Goal: Transaction & Acquisition: Book appointment/travel/reservation

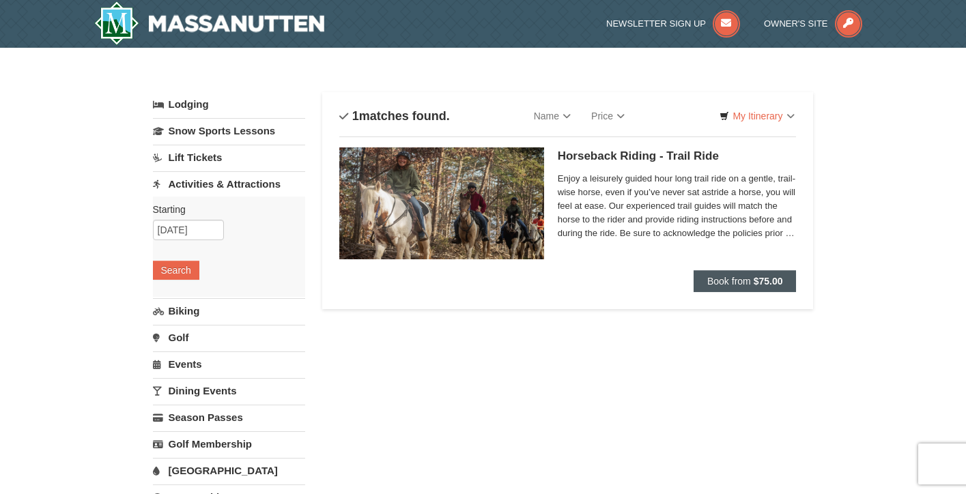
click at [725, 278] on span "Book from" at bounding box center [729, 281] width 44 height 11
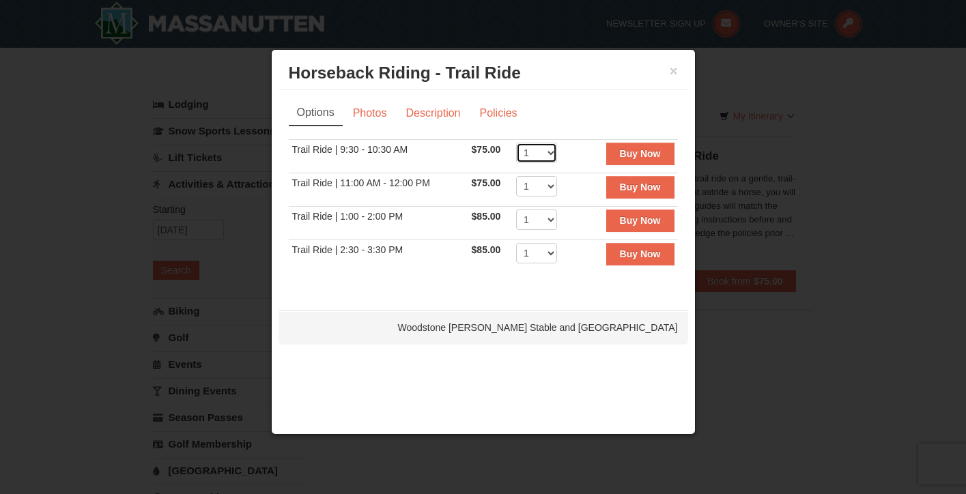
select select "2"
click at [644, 154] on strong "Buy Now" at bounding box center [640, 153] width 41 height 11
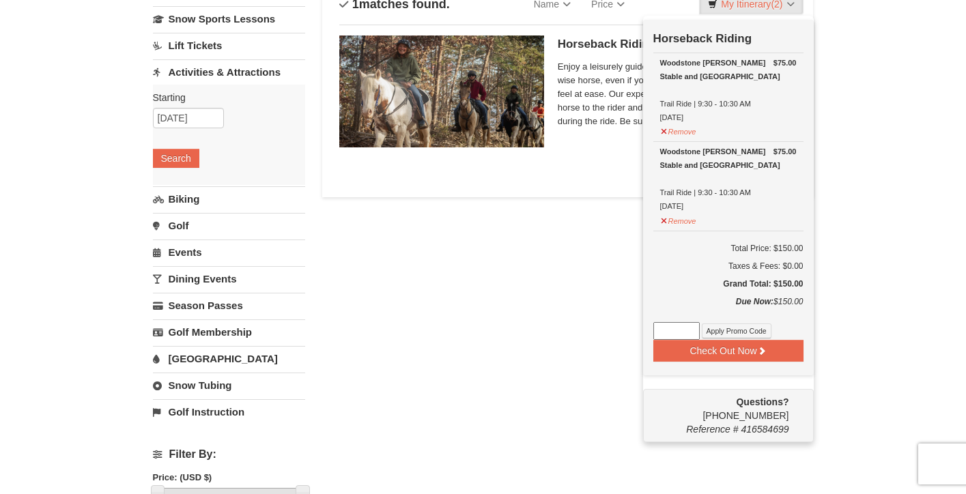
scroll to position [154, 0]
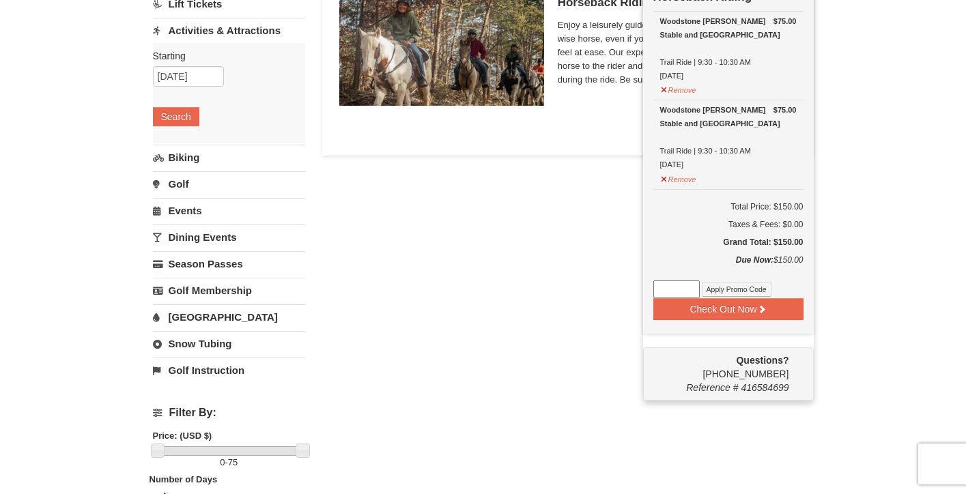
click at [518, 251] on div "Lodging Arrival Please format dates MM/DD/YYYY Please format dates MM/DD/YYYY 1…" at bounding box center [483, 393] width 661 height 909
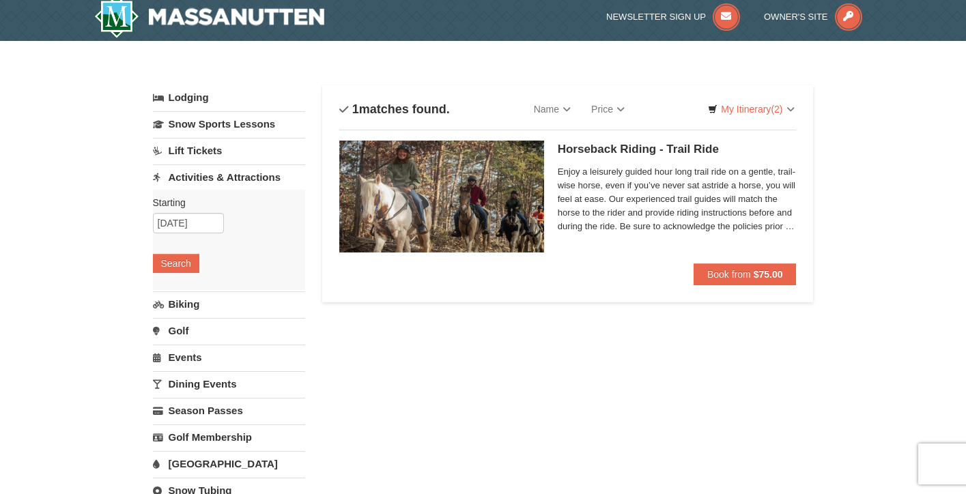
scroll to position [7, 0]
click at [744, 220] on span "Enjoy a leisurely guided hour long trail ride on a gentle, trail-wise horse, ev…" at bounding box center [677, 199] width 239 height 68
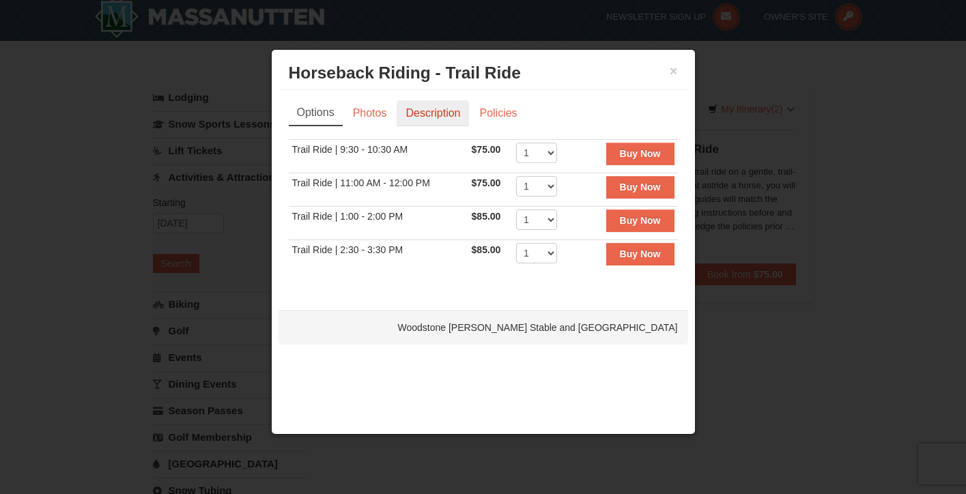
click at [427, 106] on link "Description" at bounding box center [433, 113] width 72 height 26
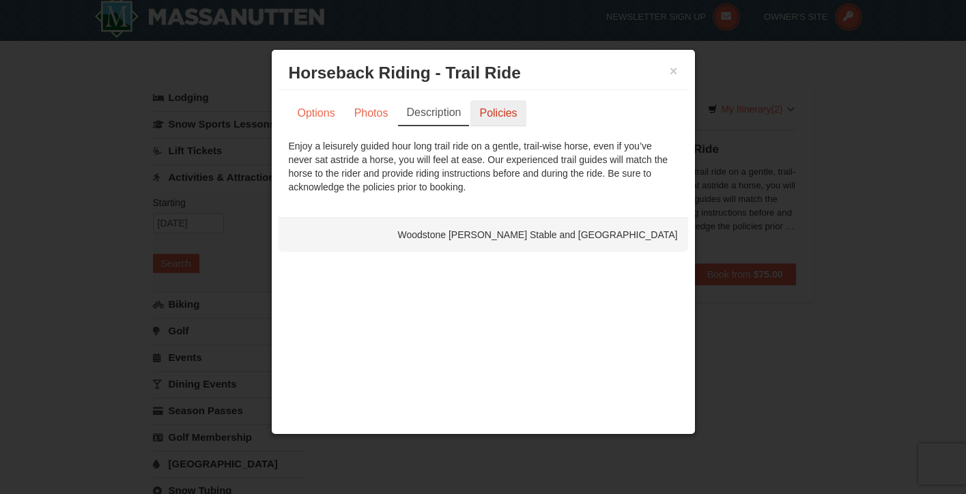
click at [490, 114] on link "Policies" at bounding box center [497, 113] width 55 height 26
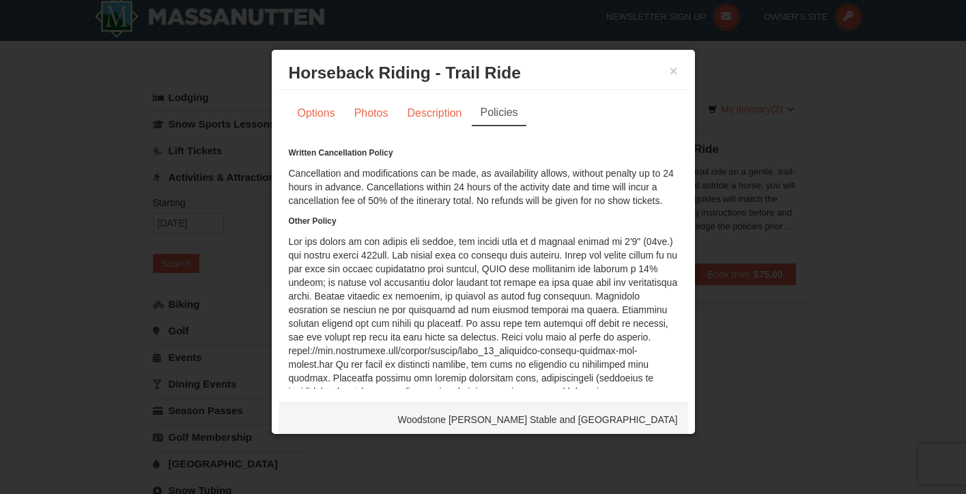
scroll to position [0, 0]
click at [433, 114] on link "Description" at bounding box center [434, 113] width 72 height 26
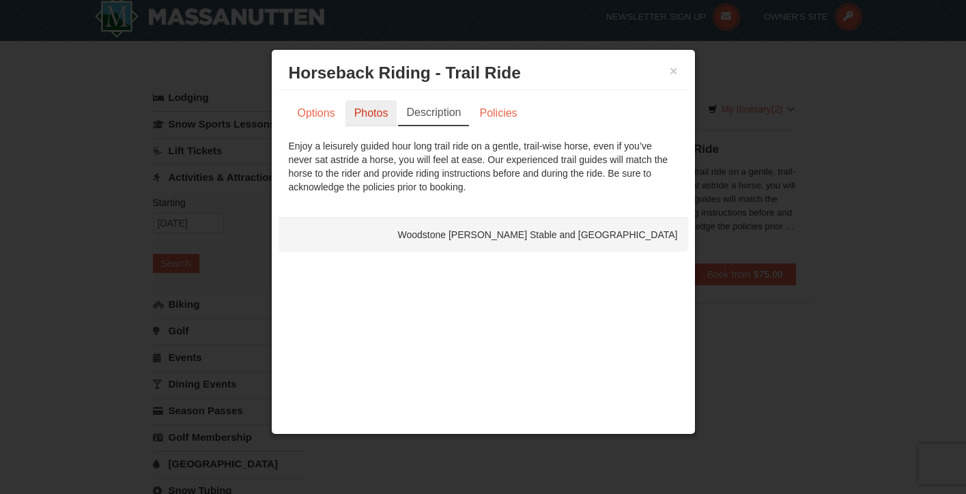
click at [381, 109] on link "Photos" at bounding box center [371, 113] width 52 height 26
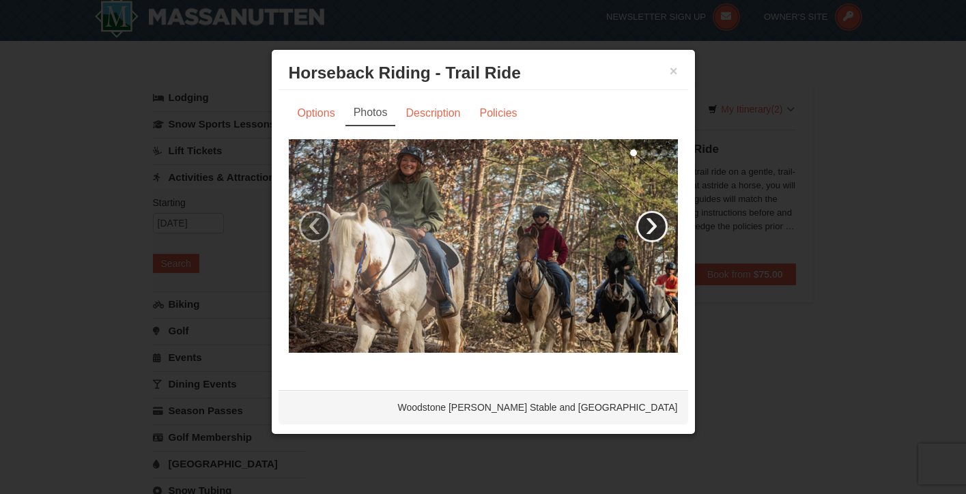
click at [648, 223] on link "›" at bounding box center [651, 226] width 31 height 31
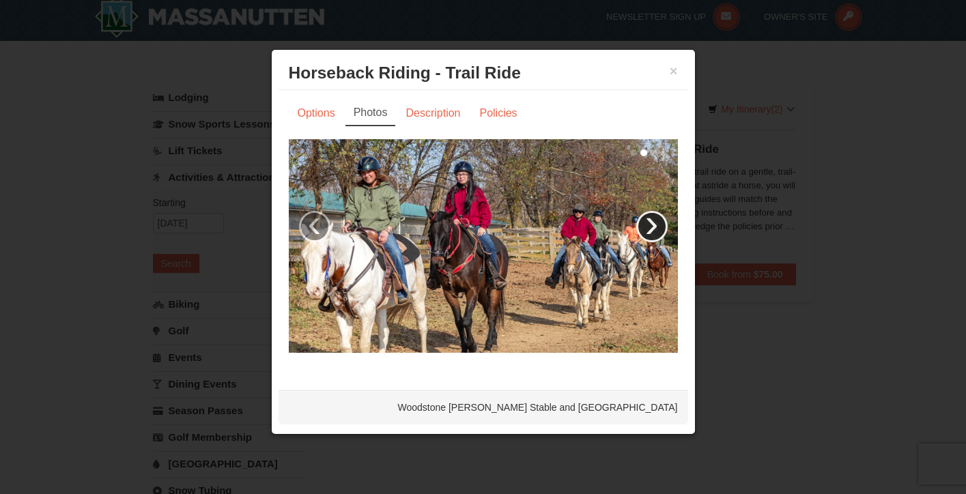
click at [650, 226] on link "›" at bounding box center [651, 226] width 31 height 31
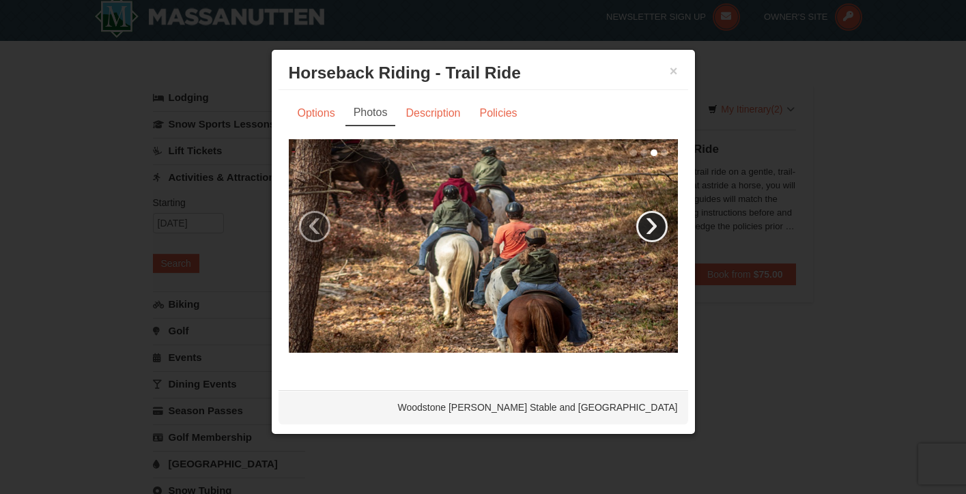
click at [650, 226] on link "›" at bounding box center [651, 226] width 31 height 31
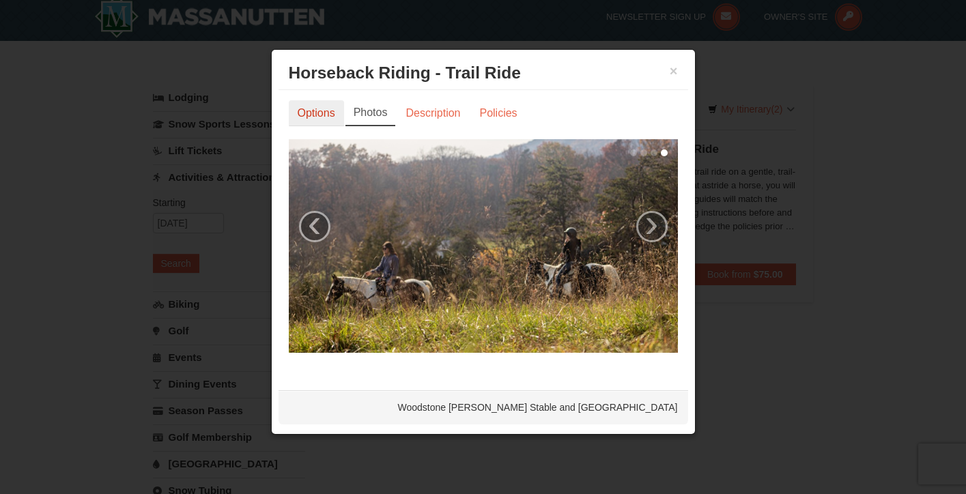
click at [317, 117] on link "Options" at bounding box center [316, 113] width 55 height 26
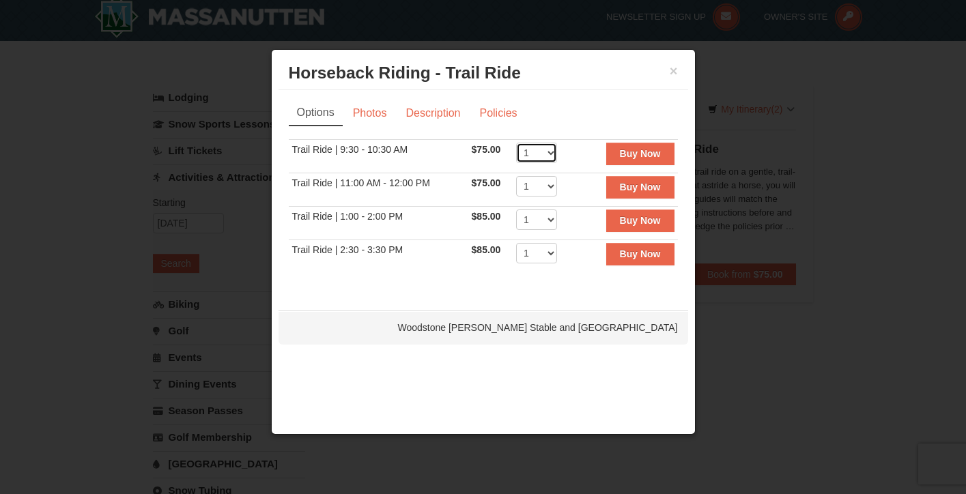
select select "2"
click at [650, 158] on strong "Buy Now" at bounding box center [640, 153] width 41 height 11
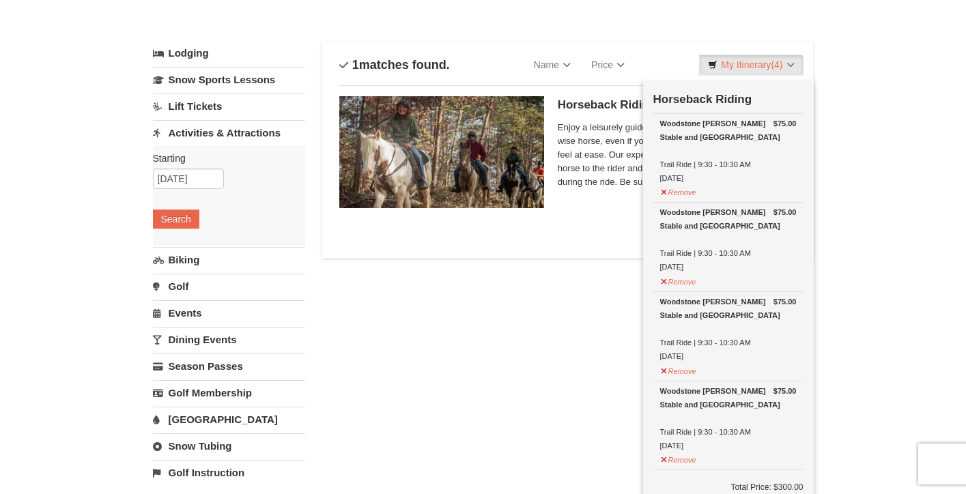
scroll to position [41, 0]
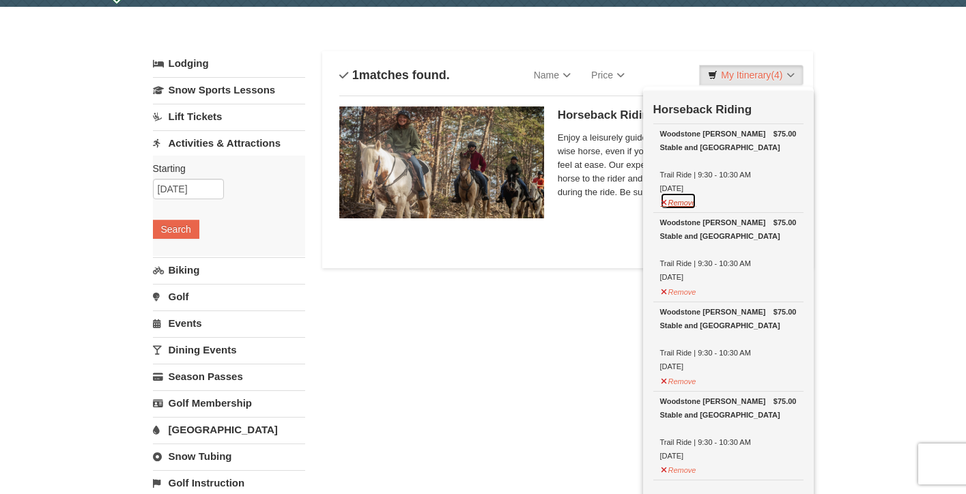
click at [665, 202] on button "Remove" at bounding box center [678, 201] width 37 height 17
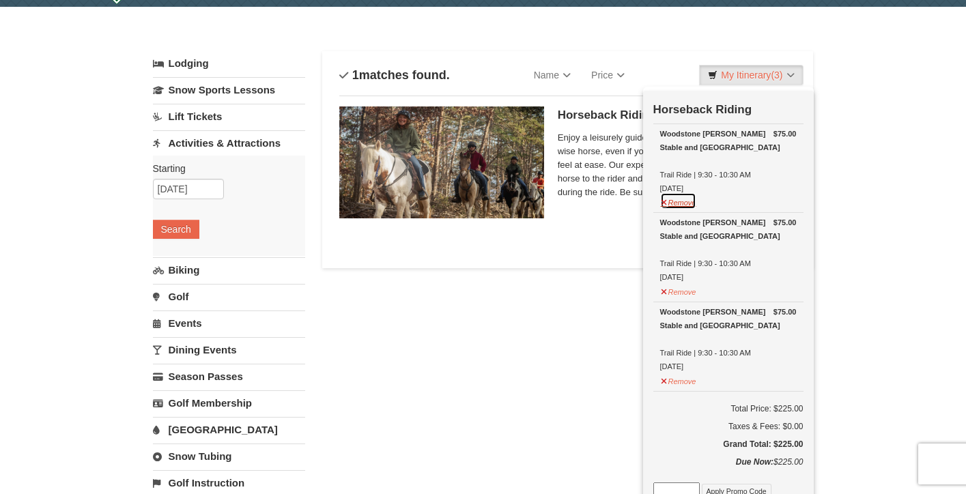
click at [685, 203] on button "Remove" at bounding box center [678, 201] width 37 height 17
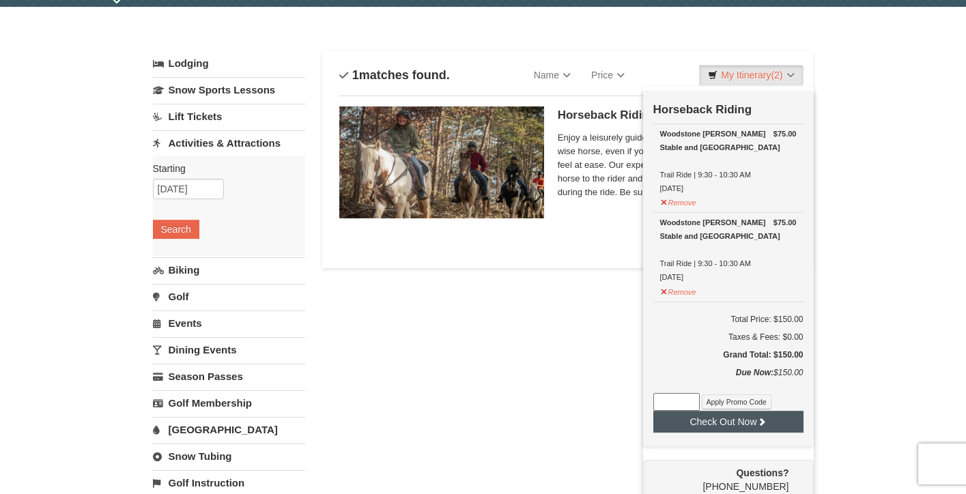
click at [728, 425] on button "Check Out Now" at bounding box center [728, 422] width 150 height 22
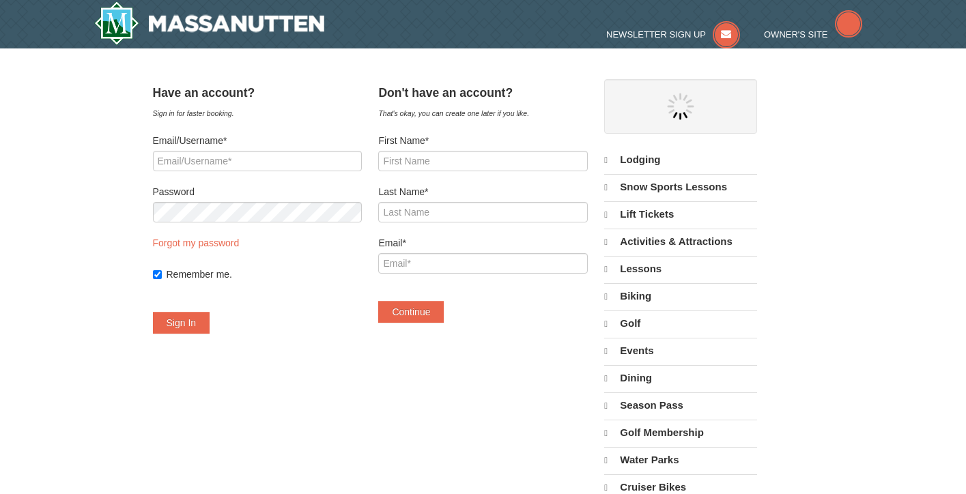
select select "10"
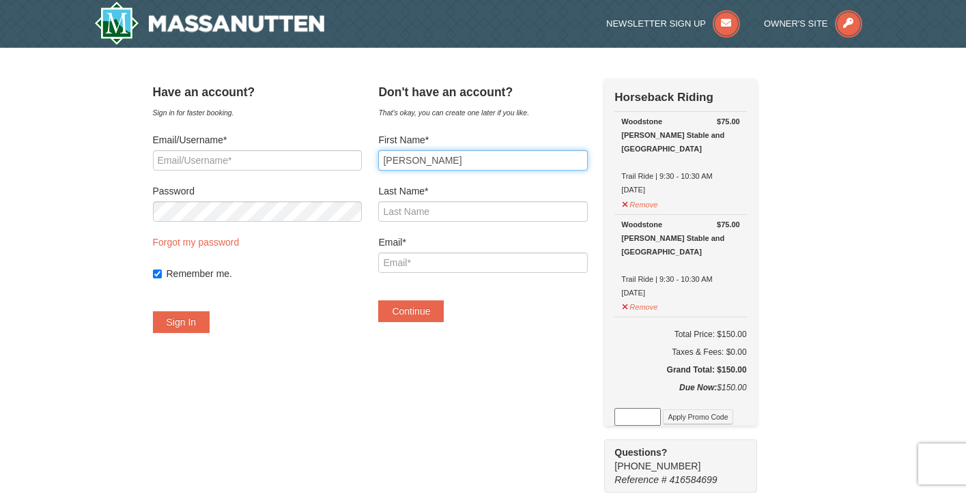
type input "[PERSON_NAME]"
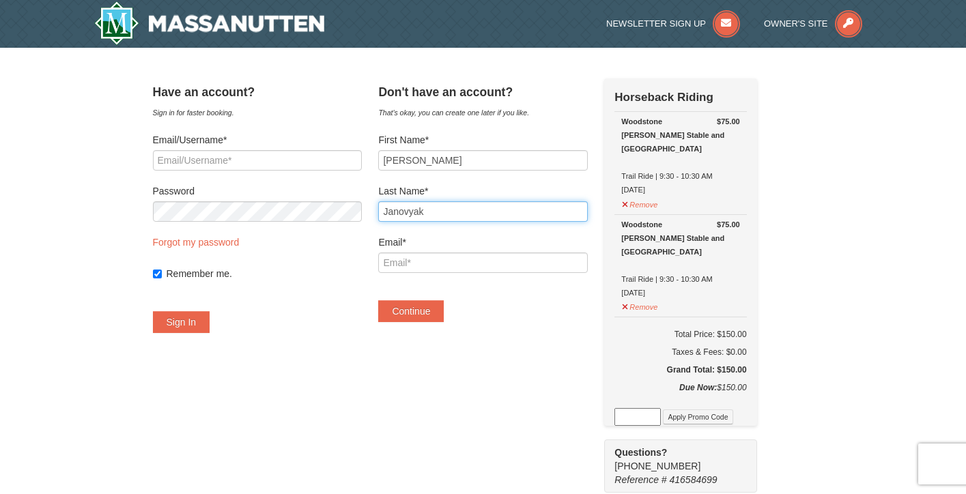
type input "Janovyak"
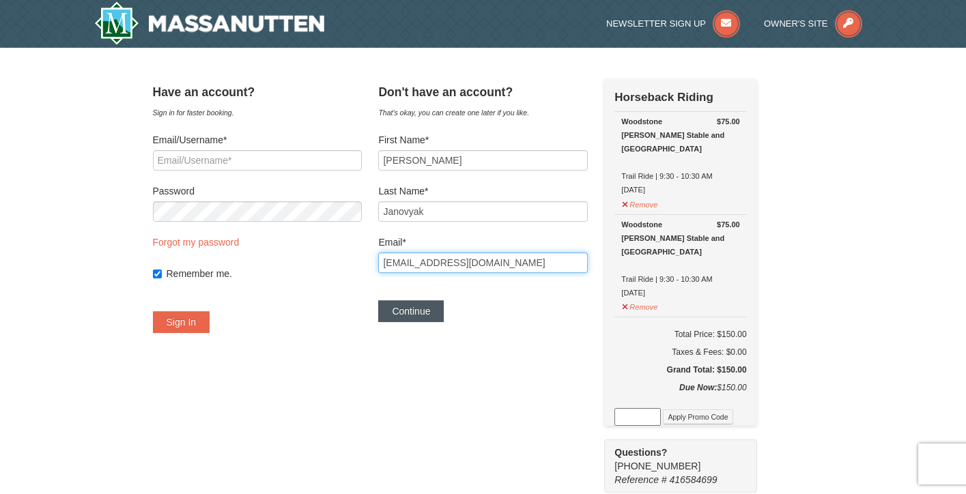
type input "[EMAIL_ADDRESS][DOMAIN_NAME]"
click at [425, 316] on button "Continue" at bounding box center [411, 311] width 66 height 22
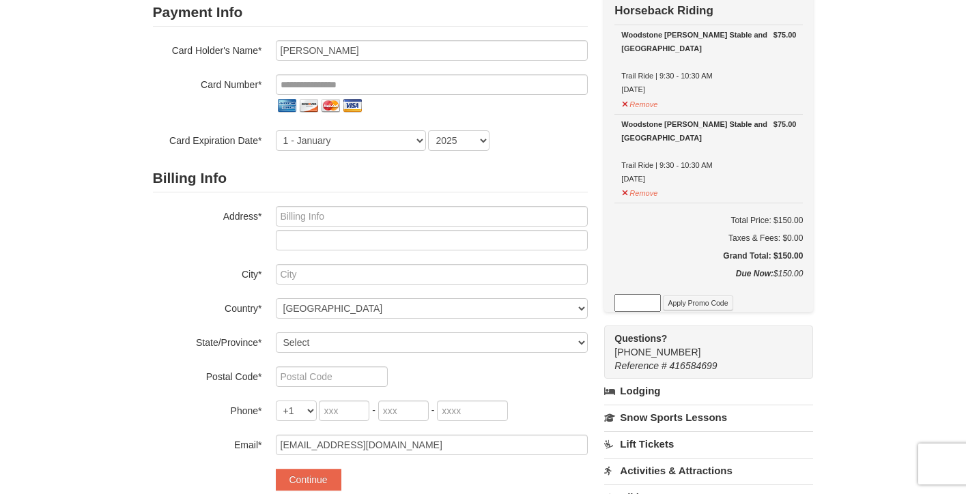
scroll to position [104, 0]
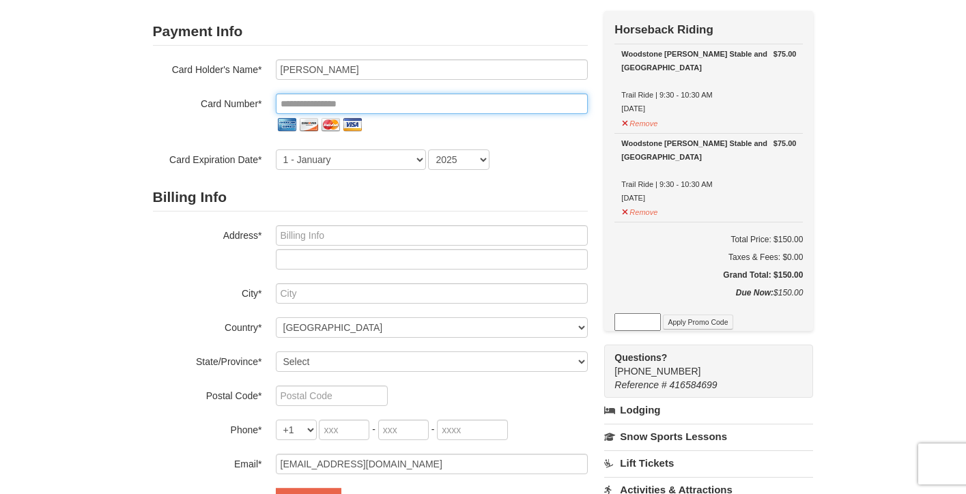
click at [349, 103] on input "tel" at bounding box center [432, 104] width 312 height 20
